Goal: Task Accomplishment & Management: Manage account settings

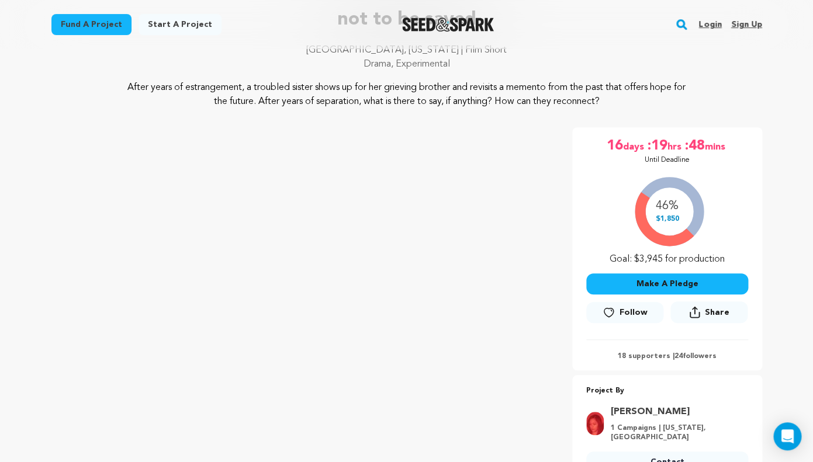
scroll to position [98, 0]
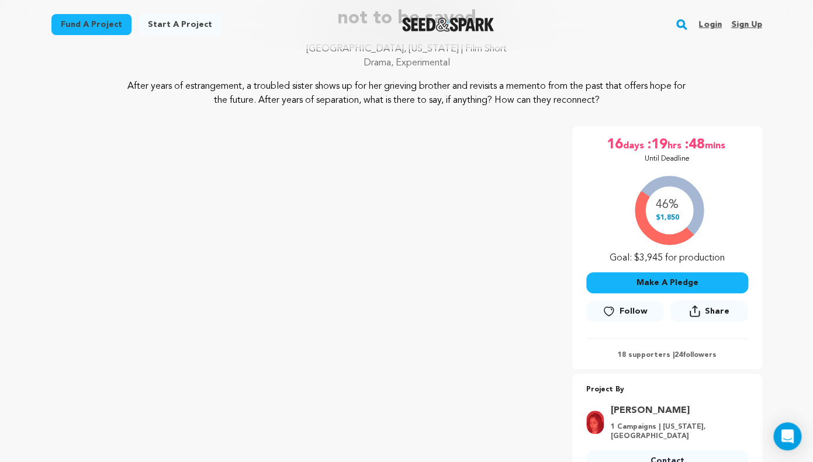
click at [713, 23] on link "Login" at bounding box center [709, 24] width 23 height 19
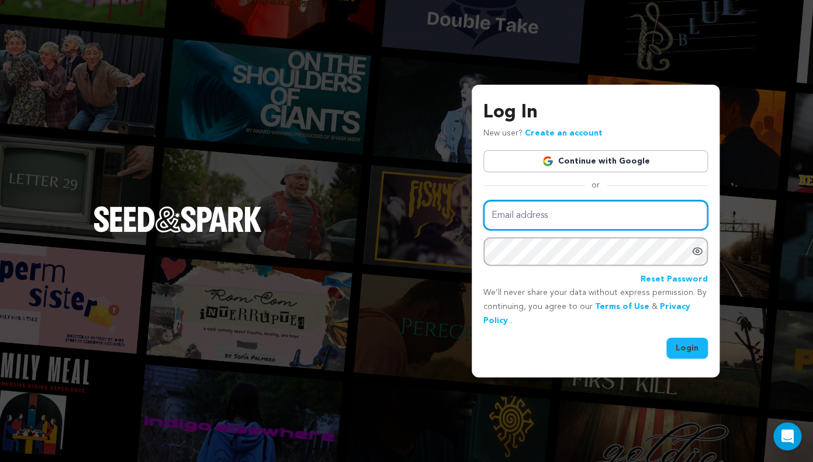
click at [526, 224] on input "Email address" at bounding box center [595, 215] width 224 height 30
type input "metzlidi@protonmail.com"
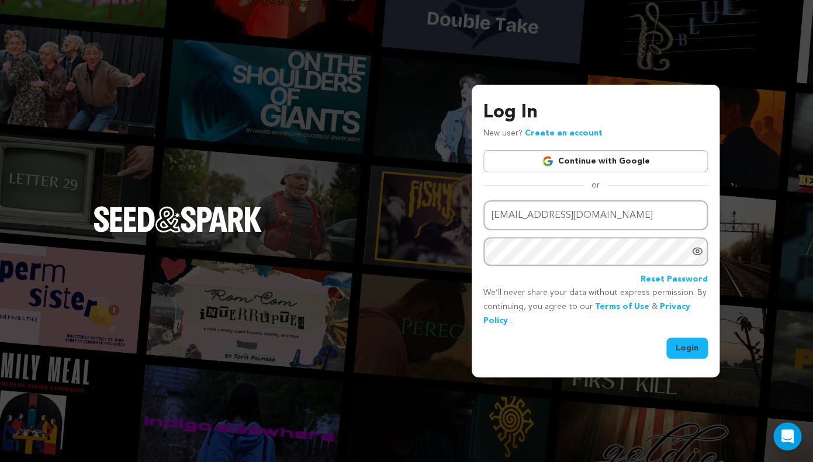
click at [676, 344] on button "Login" at bounding box center [686, 348] width 41 height 21
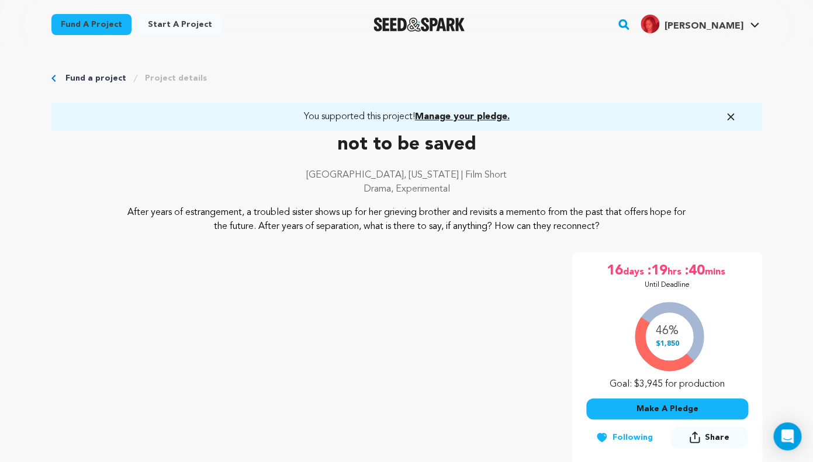
click at [568, 169] on p "[GEOGRAPHIC_DATA], [US_STATE] | Film Short" at bounding box center [406, 175] width 710 height 14
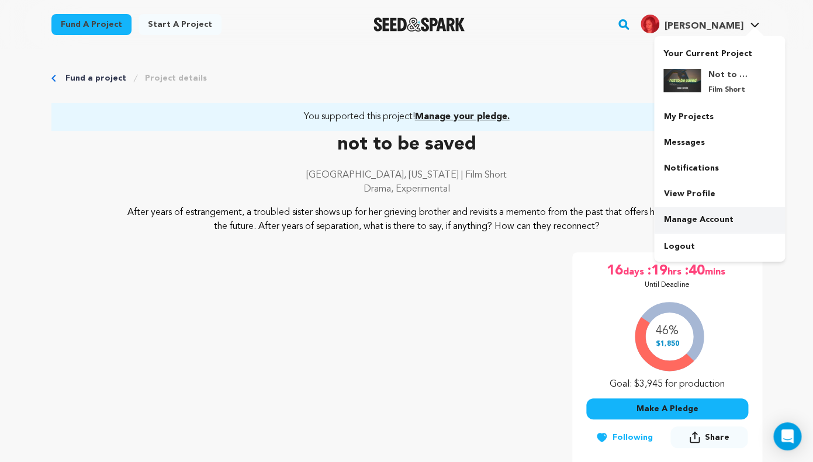
click at [722, 215] on link "Manage Account" at bounding box center [719, 220] width 131 height 26
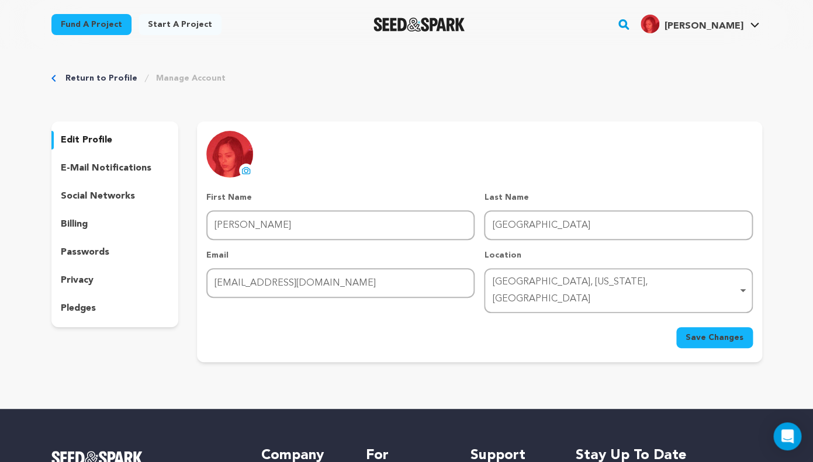
click at [92, 305] on p "pledges" at bounding box center [78, 308] width 35 height 14
